Goal: Task Accomplishment & Management: Manage account settings

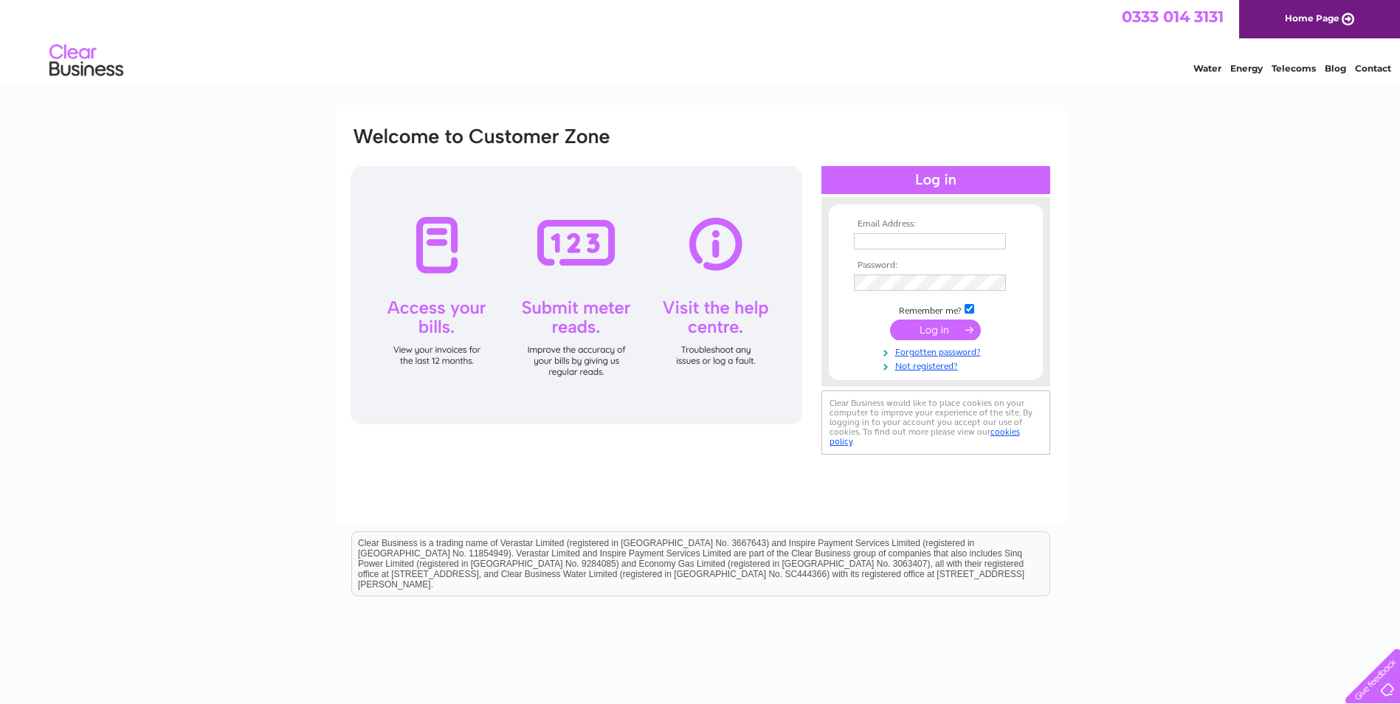
type input "[PERSON_NAME][EMAIL_ADDRESS][DOMAIN_NAME]"
click at [723, 320] on input "submit" at bounding box center [935, 330] width 91 height 21
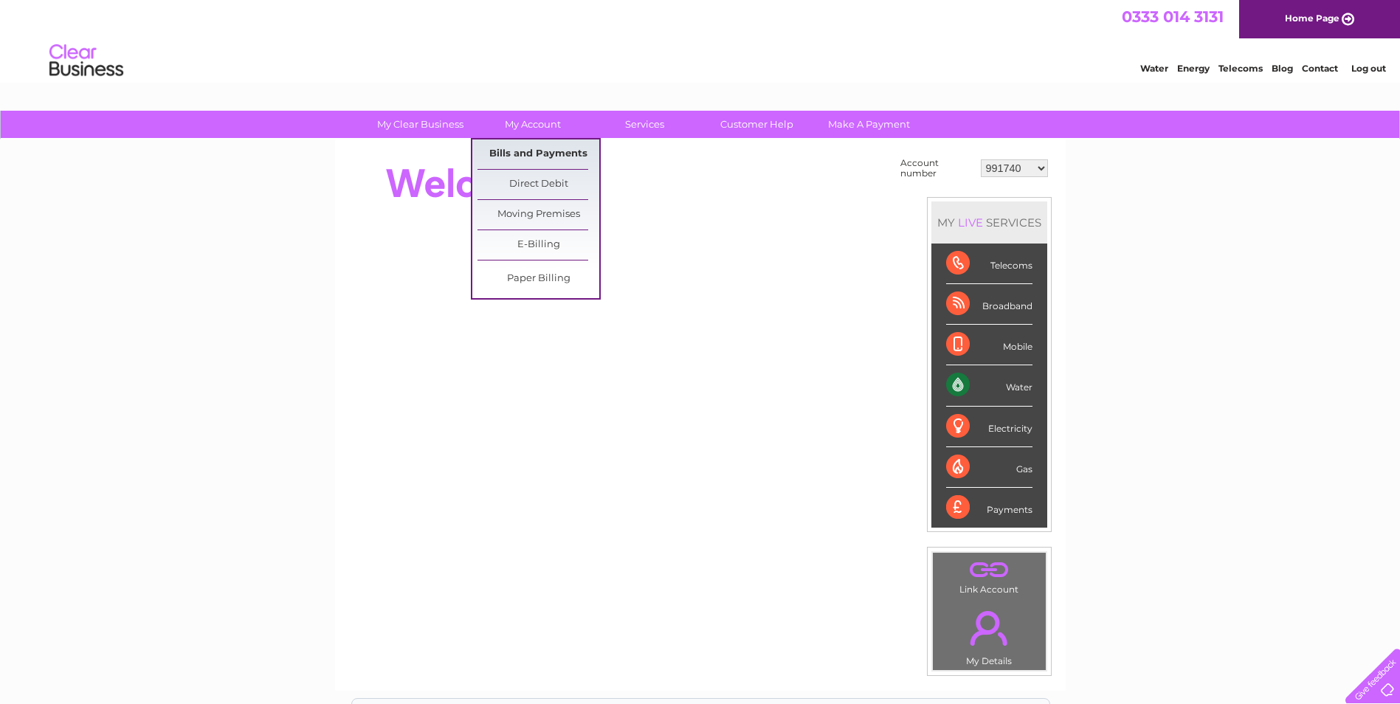
click at [550, 155] on link "Bills and Payments" at bounding box center [538, 154] width 122 height 30
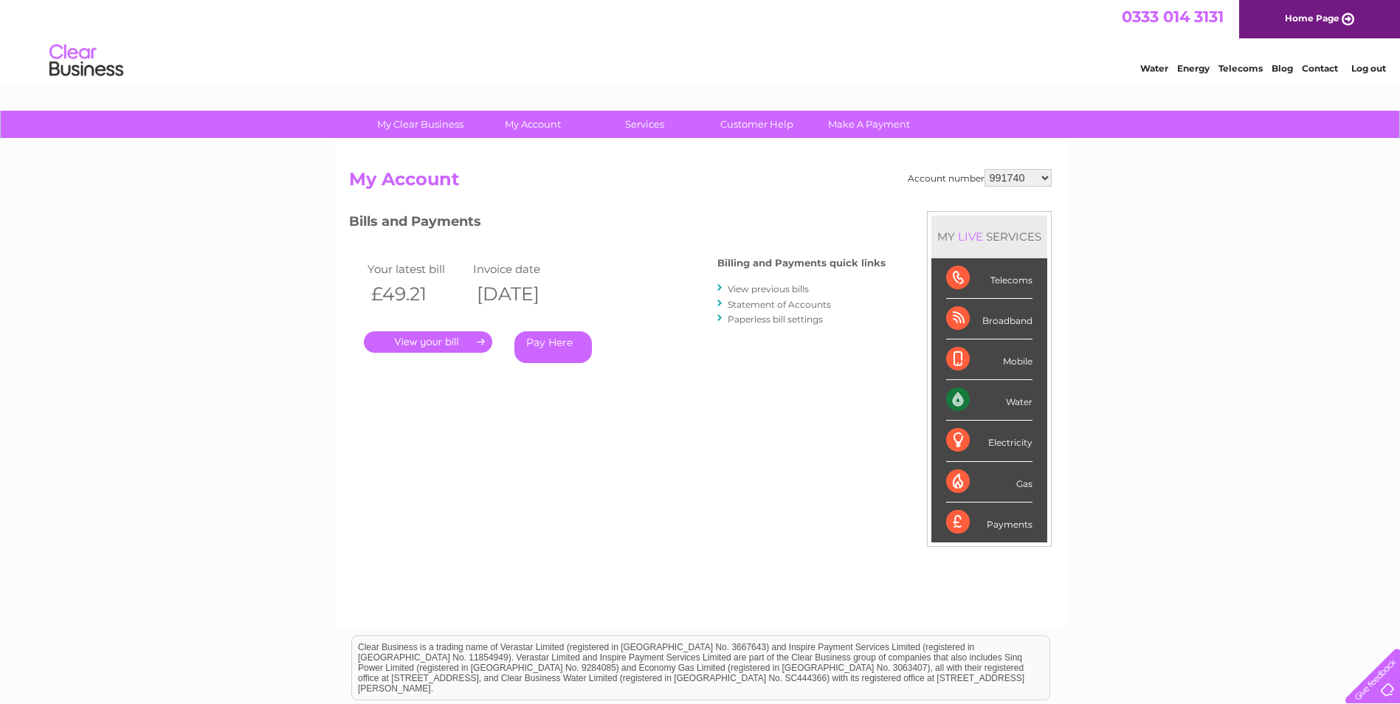
click at [450, 345] on link "." at bounding box center [428, 341] width 128 height 21
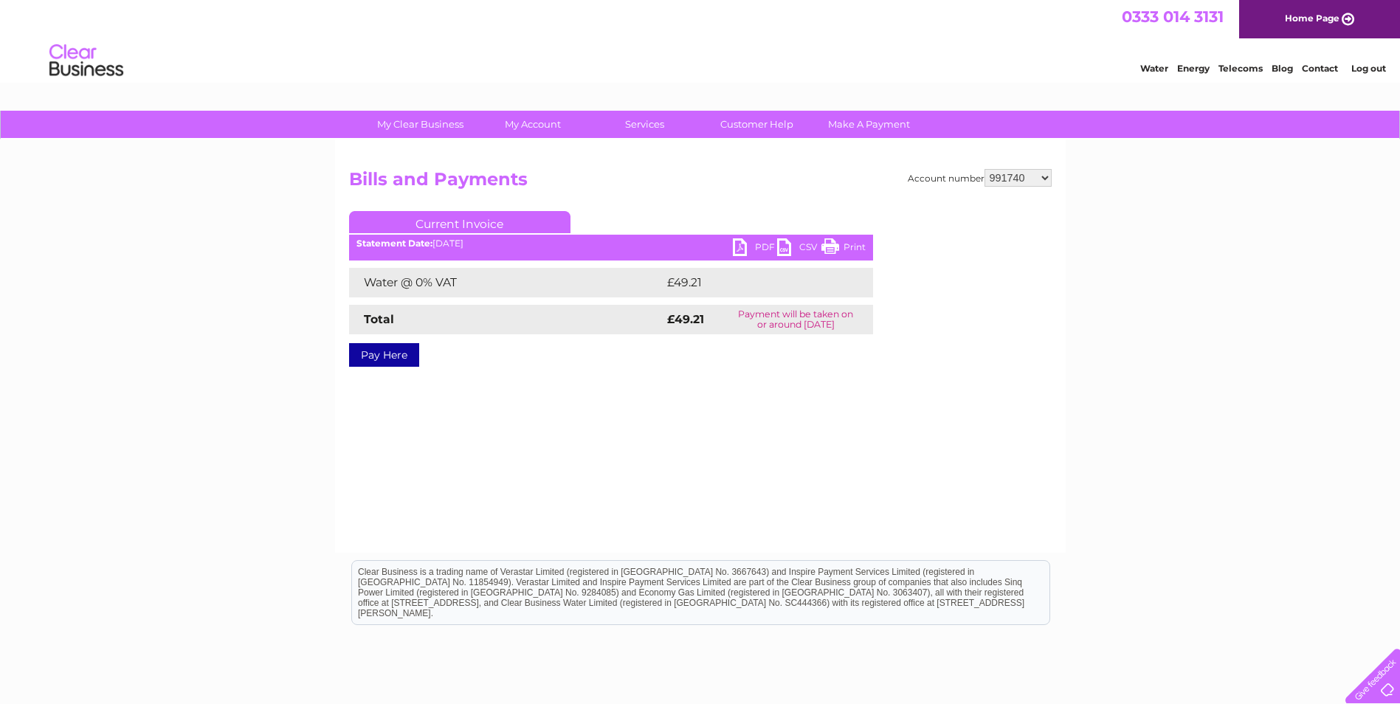
click at [752, 243] on link "PDF" at bounding box center [755, 248] width 44 height 21
click at [746, 246] on link "PDF" at bounding box center [755, 248] width 44 height 21
click at [753, 246] on link "PDF" at bounding box center [755, 248] width 44 height 21
